Goal: Feedback & Contribution: Leave review/rating

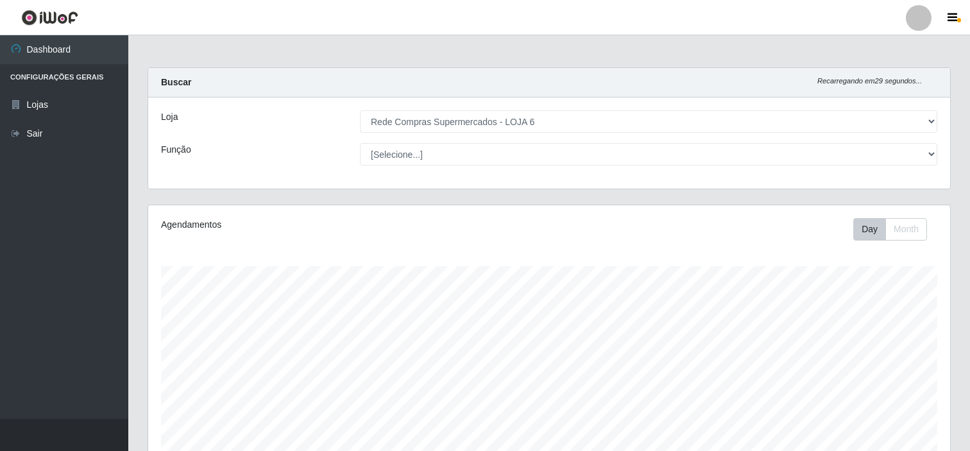
select select "398"
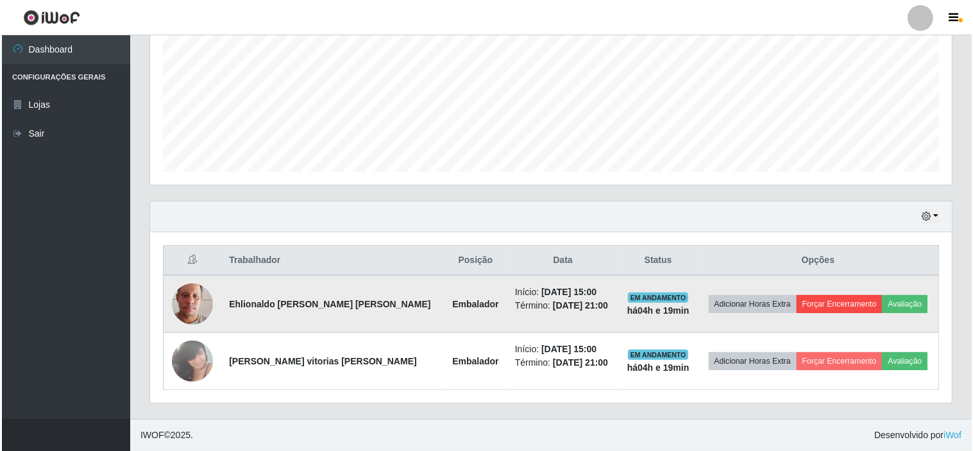
scroll to position [266, 802]
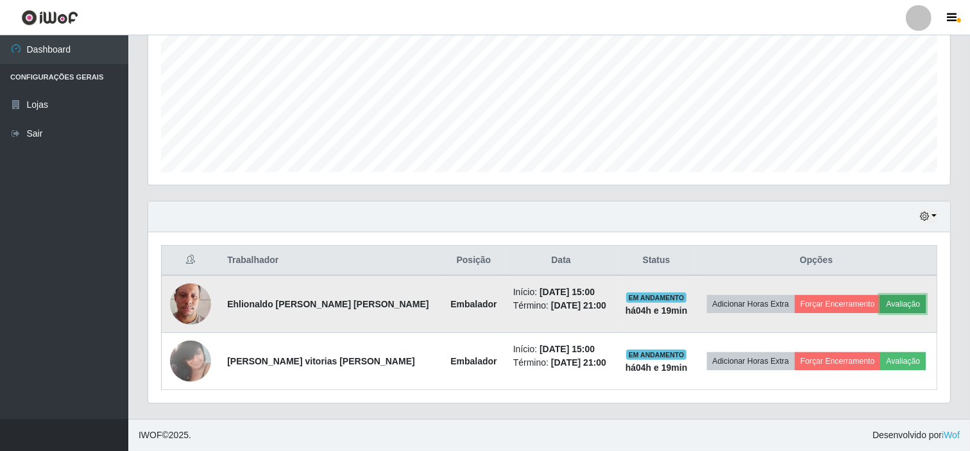
click at [900, 303] on button "Avaliação" at bounding box center [903, 304] width 46 height 18
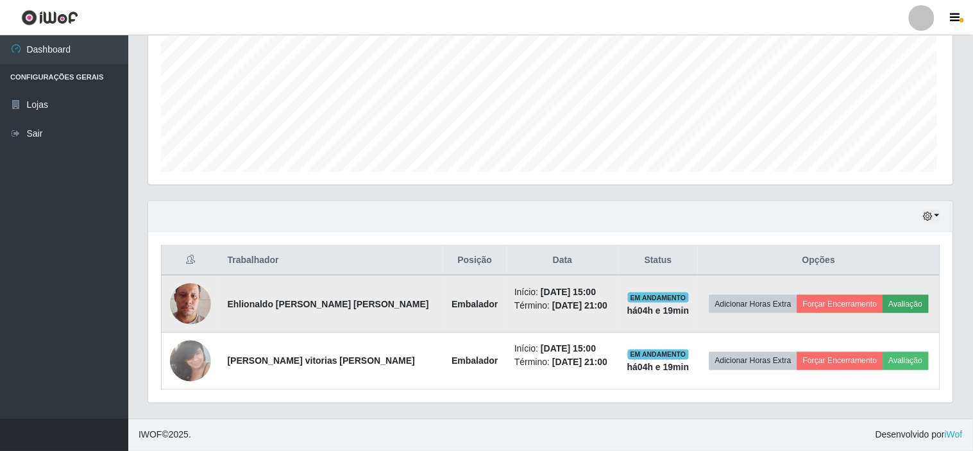
scroll to position [266, 794]
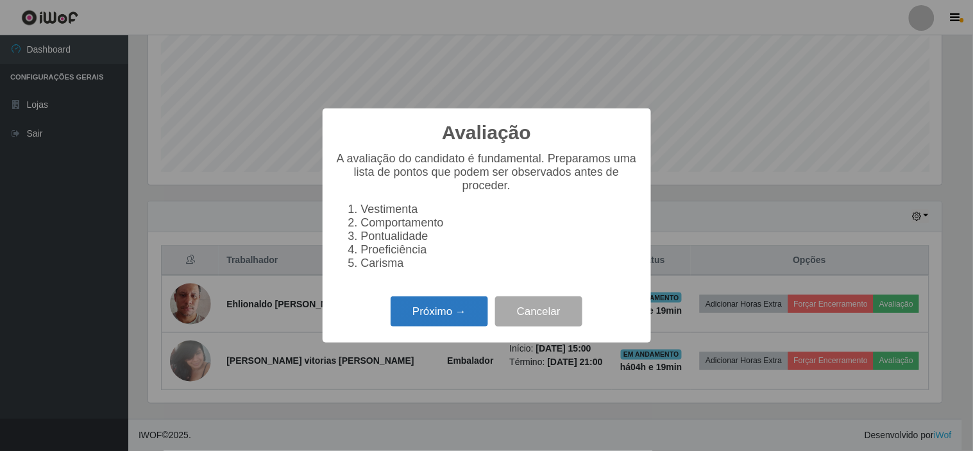
click at [464, 319] on button "Próximo →" at bounding box center [440, 311] width 98 height 30
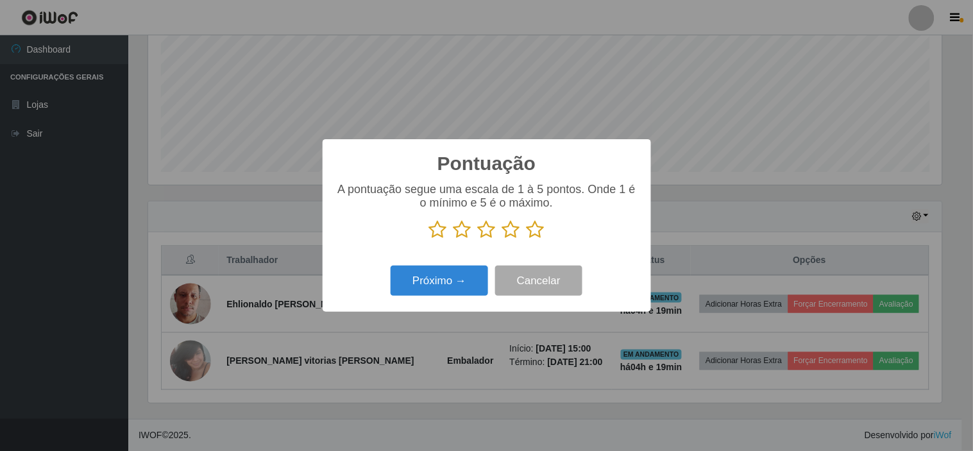
scroll to position [641343, 640815]
click at [535, 231] on icon at bounding box center [536, 229] width 18 height 19
click at [527, 239] on input "radio" at bounding box center [527, 239] width 0 height 0
click at [440, 290] on button "Próximo →" at bounding box center [440, 281] width 98 height 30
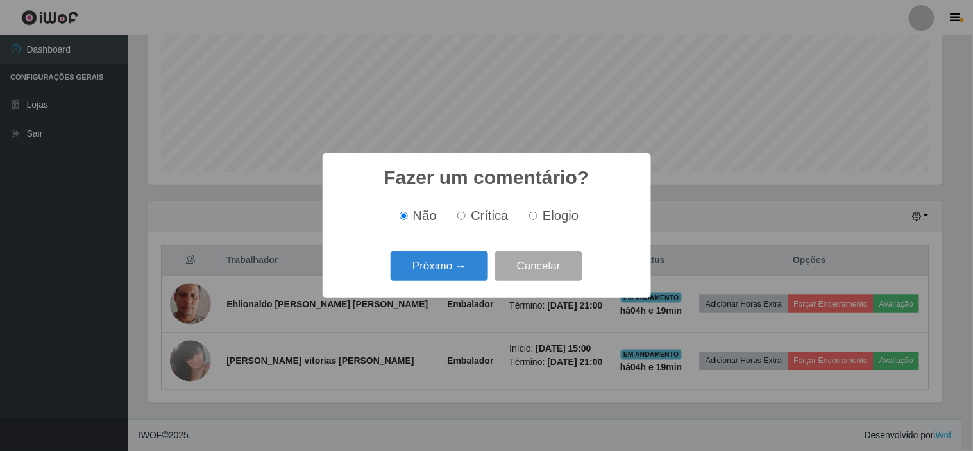
click at [544, 214] on span "Elogio" at bounding box center [561, 216] width 36 height 14
click at [538, 214] on input "Elogio" at bounding box center [533, 216] width 8 height 8
radio input "true"
click at [438, 271] on button "Próximo →" at bounding box center [440, 267] width 98 height 30
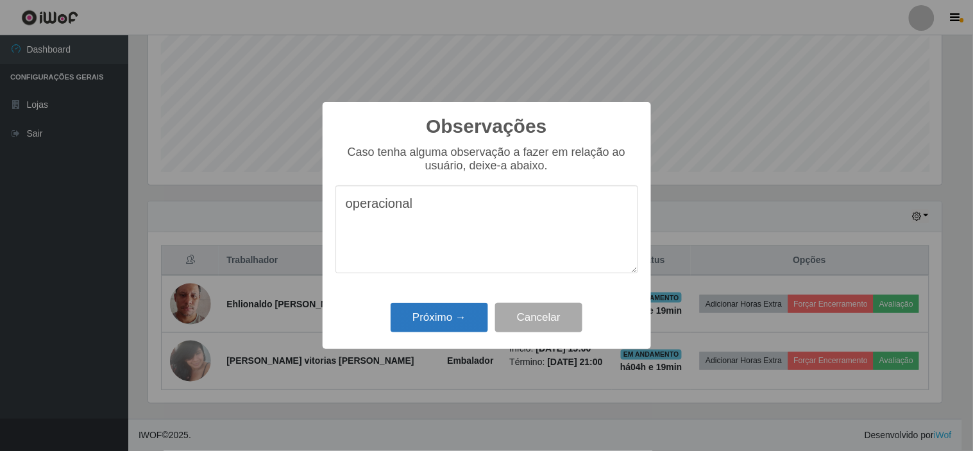
type textarea "operacional"
click at [447, 318] on button "Próximo →" at bounding box center [440, 318] width 98 height 30
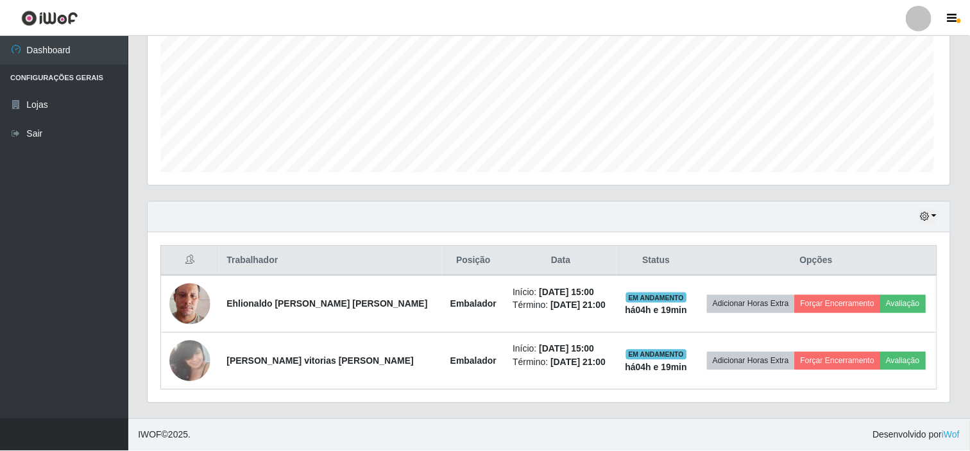
scroll to position [266, 802]
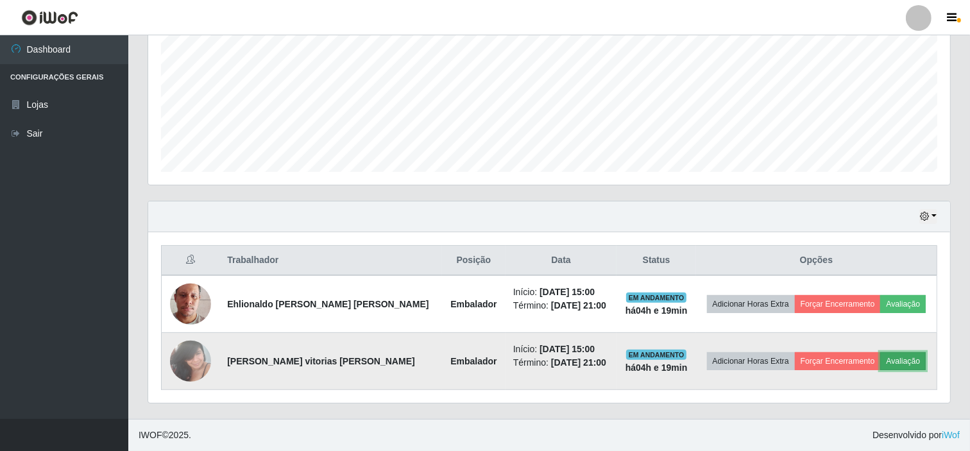
click at [907, 355] on button "Avaliação" at bounding box center [903, 361] width 46 height 18
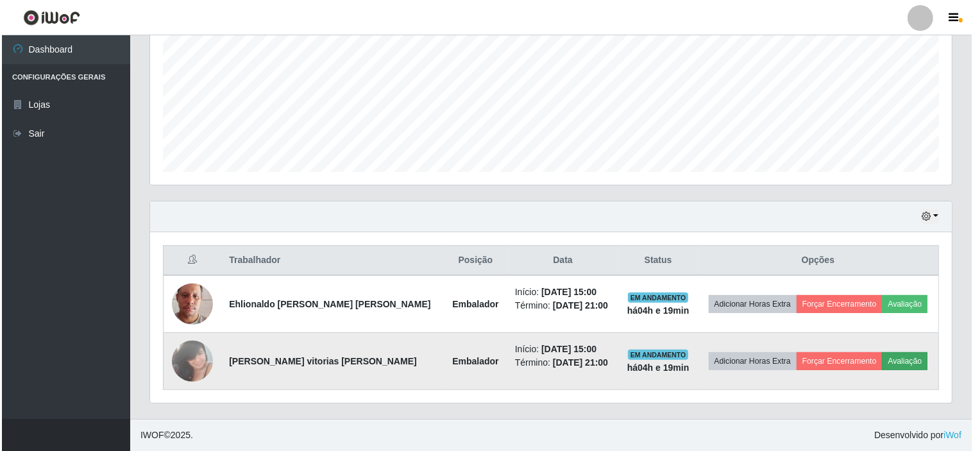
scroll to position [266, 794]
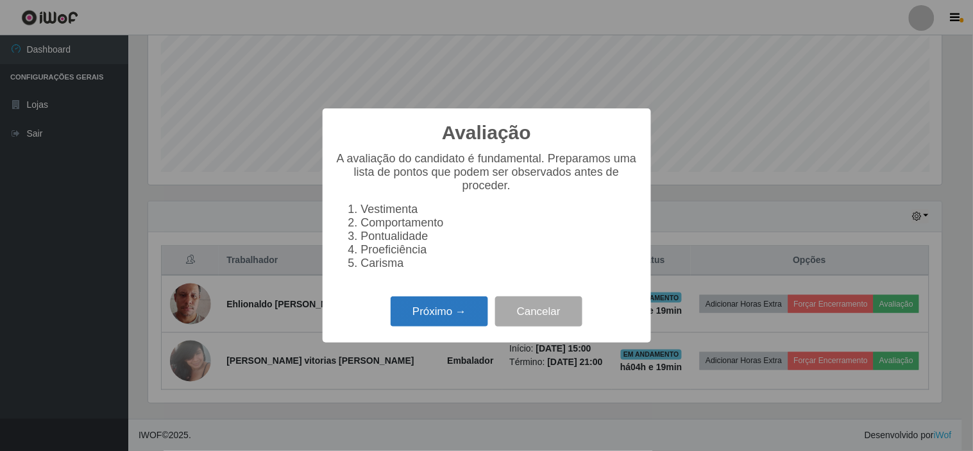
click at [460, 318] on button "Próximo →" at bounding box center [440, 311] width 98 height 30
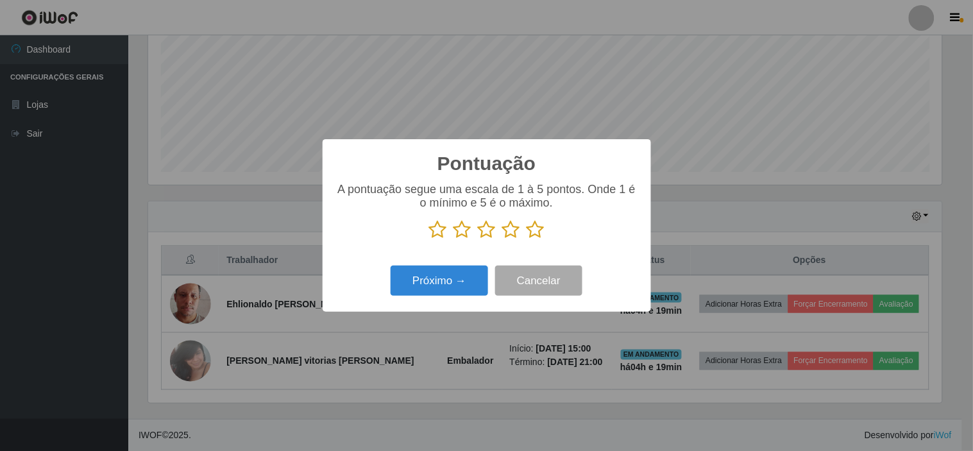
click at [510, 235] on icon at bounding box center [511, 229] width 18 height 19
click at [502, 239] on input "radio" at bounding box center [502, 239] width 0 height 0
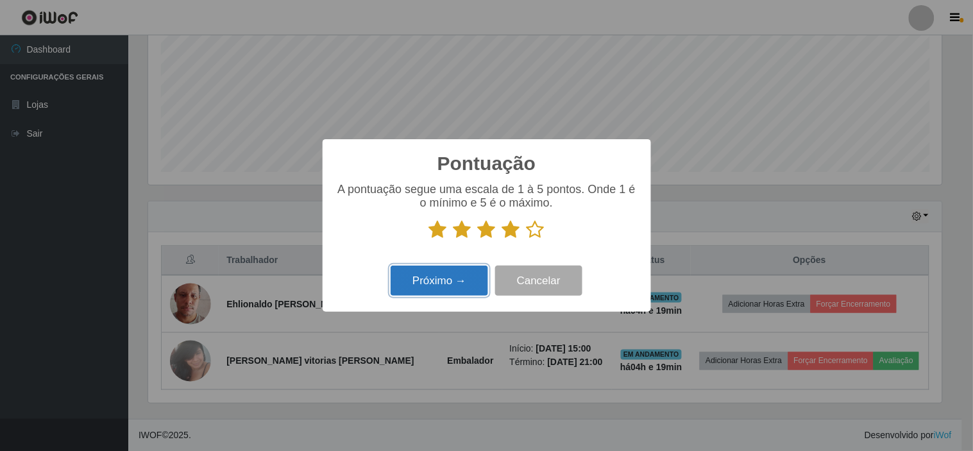
click at [436, 286] on button "Próximo →" at bounding box center [440, 281] width 98 height 30
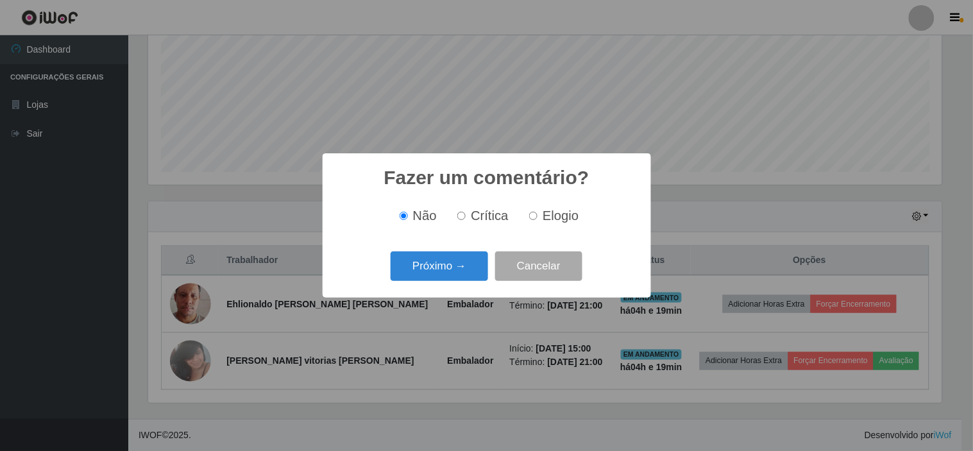
click at [552, 216] on span "Elogio" at bounding box center [561, 216] width 36 height 14
click at [538, 216] on input "Elogio" at bounding box center [533, 216] width 8 height 8
radio input "true"
click at [452, 266] on button "Próximo →" at bounding box center [440, 267] width 98 height 30
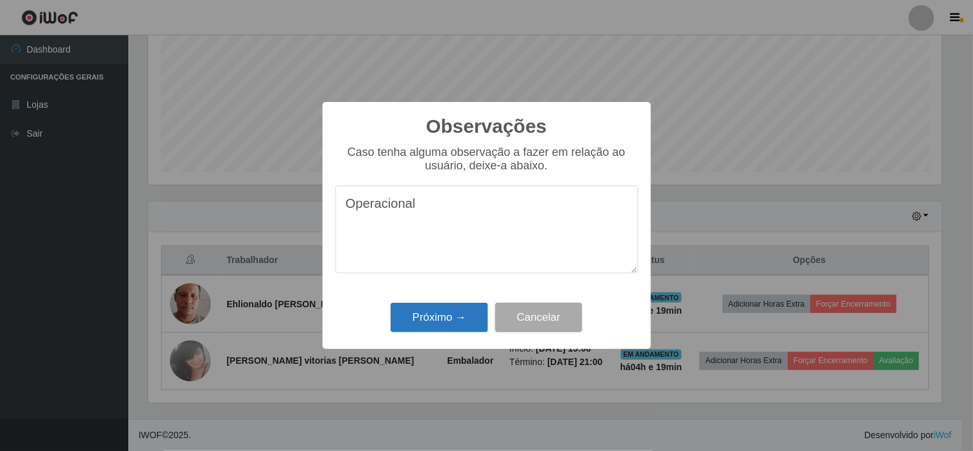
type textarea "Operacional"
click at [441, 316] on button "Próximo →" at bounding box center [440, 318] width 98 height 30
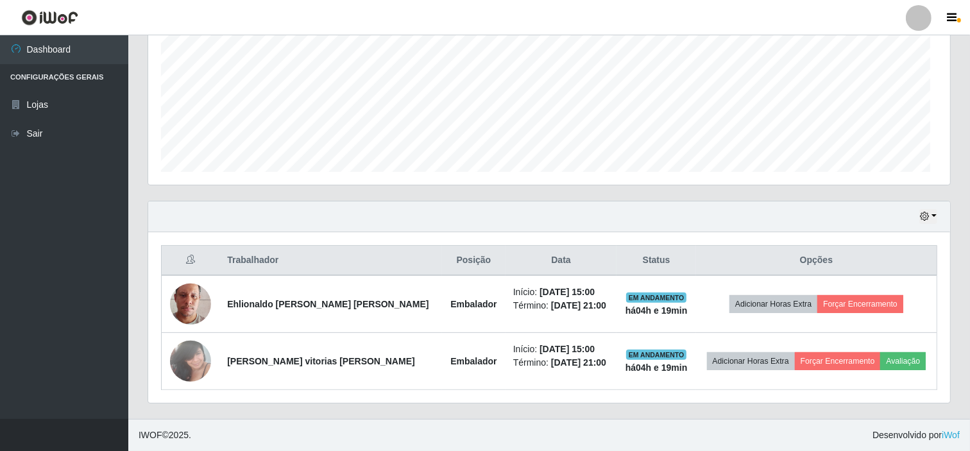
scroll to position [266, 802]
